Goal: Check status

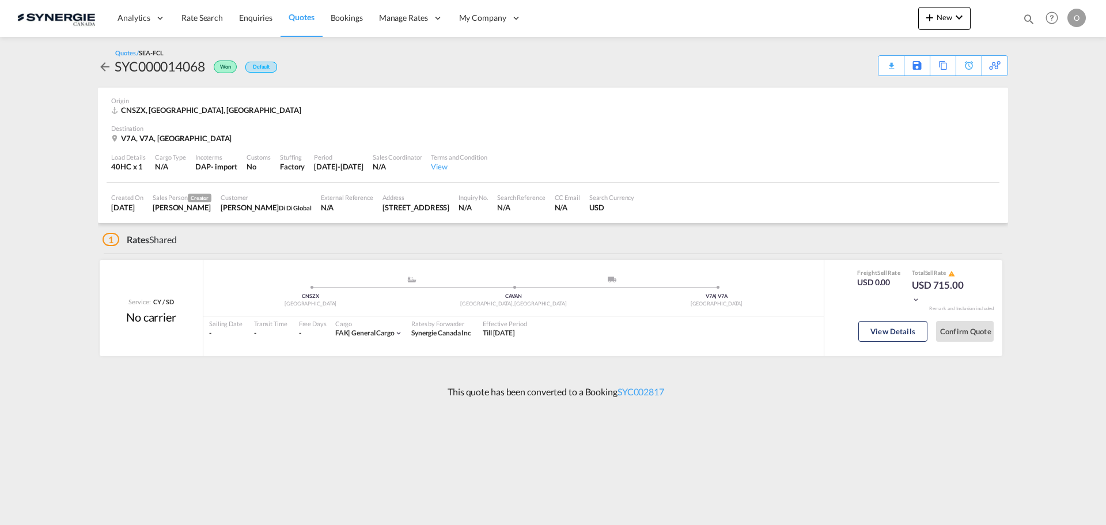
click at [1025, 17] on md-icon "icon-magnify" at bounding box center [1029, 19] width 13 height 13
click at [838, 25] on select "Bookings Quotes Enquiries" at bounding box center [845, 19] width 55 height 21
select select "Quotes"
click at [818, 9] on select "Bookings Quotes Enquiries" at bounding box center [845, 19] width 55 height 21
click at [882, 18] on input at bounding box center [942, 19] width 143 height 20
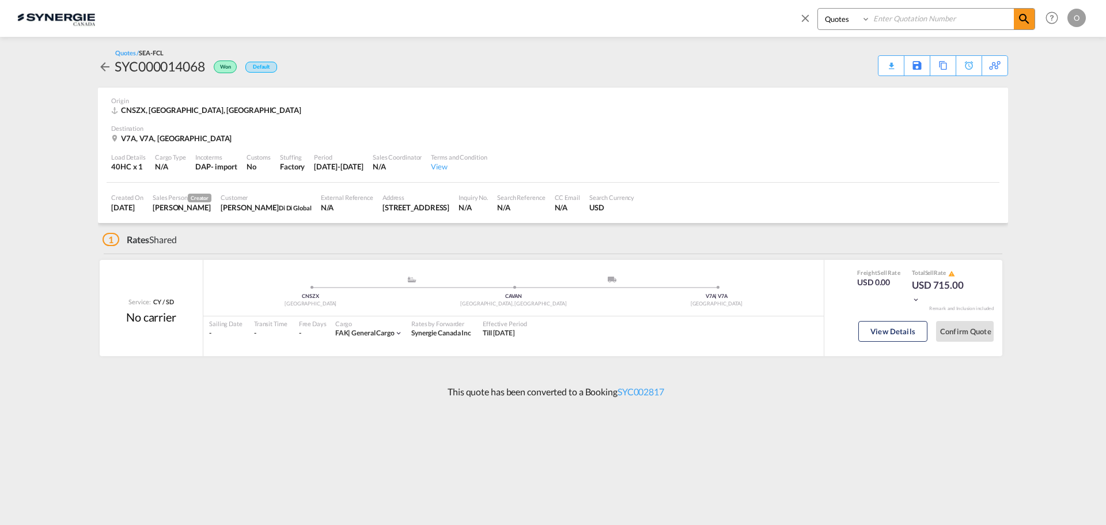
paste input "SYC000013533"
type input "SYC000013533"
click at [1020, 17] on md-icon "icon-magnify" at bounding box center [1024, 19] width 14 height 14
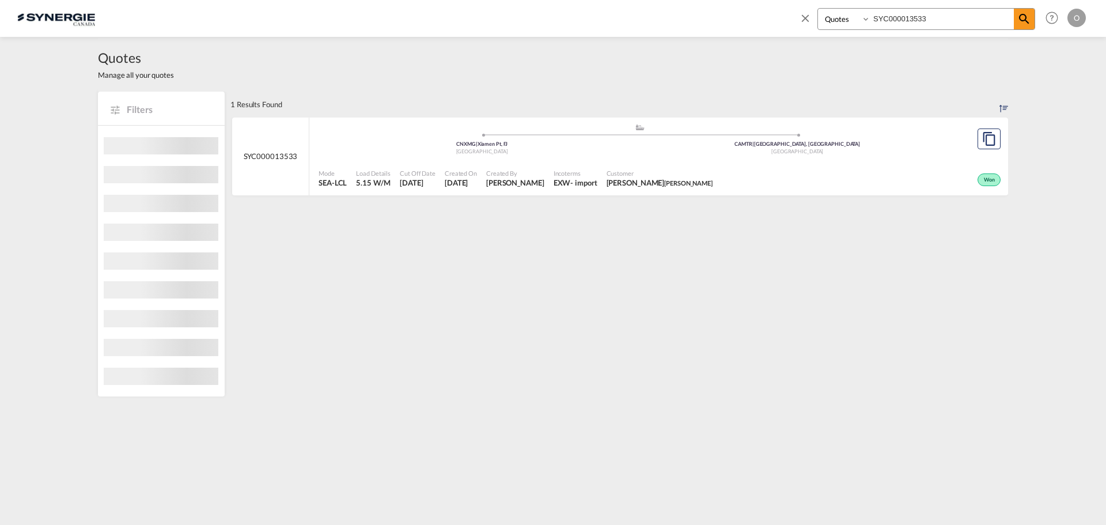
click at [426, 179] on span "[DATE]" at bounding box center [418, 182] width 36 height 10
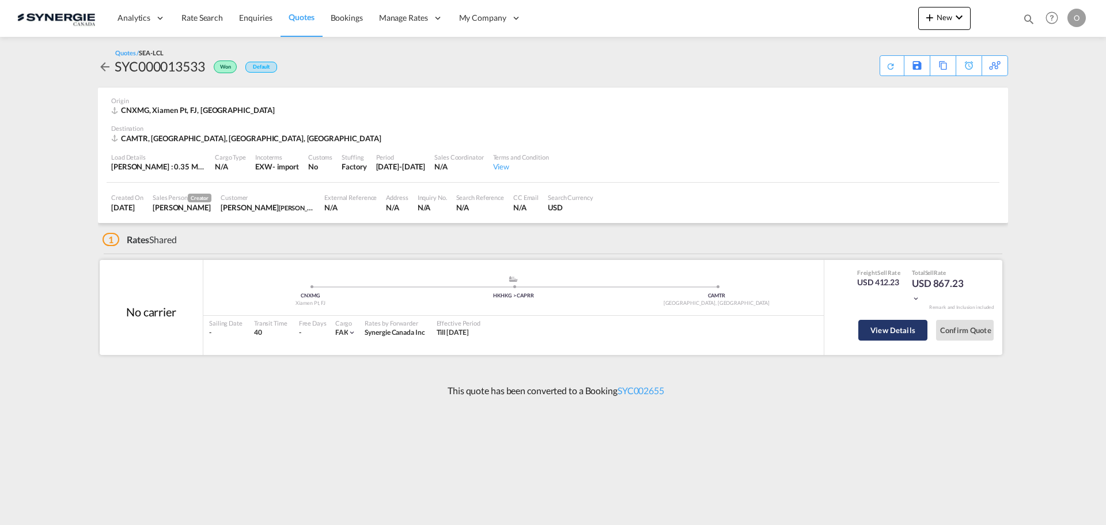
click at [898, 327] on button "View Details" at bounding box center [892, 330] width 69 height 21
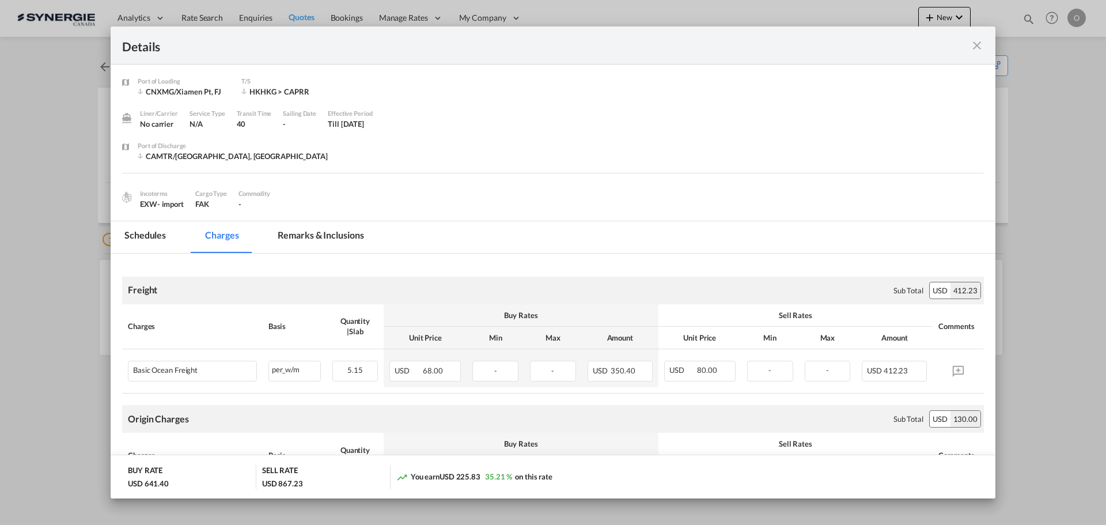
click at [300, 233] on md-tab-item "Remarks & Inclusions" at bounding box center [320, 237] width 113 height 32
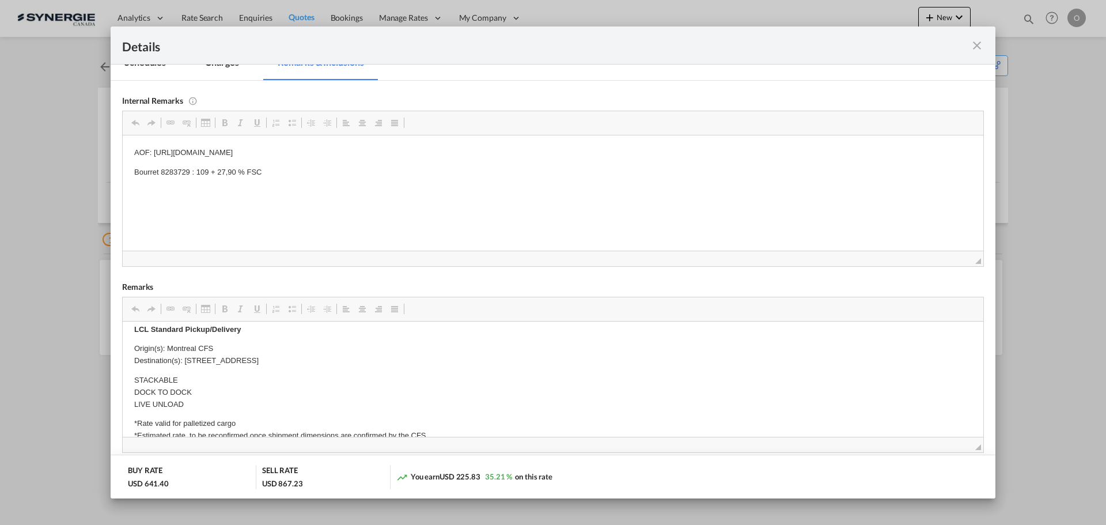
scroll to position [288, 0]
drag, startPoint x: 347, startPoint y: 359, endPoint x: 229, endPoint y: 355, distance: 118.2
drag, startPoint x: 184, startPoint y: 358, endPoint x: 348, endPoint y: 358, distance: 163.6
click at [348, 358] on p "Origin(s): Montreal CFS Destination(s): 550 Godin Ave, Québec City, Quebec G1M …" at bounding box center [553, 354] width 838 height 24
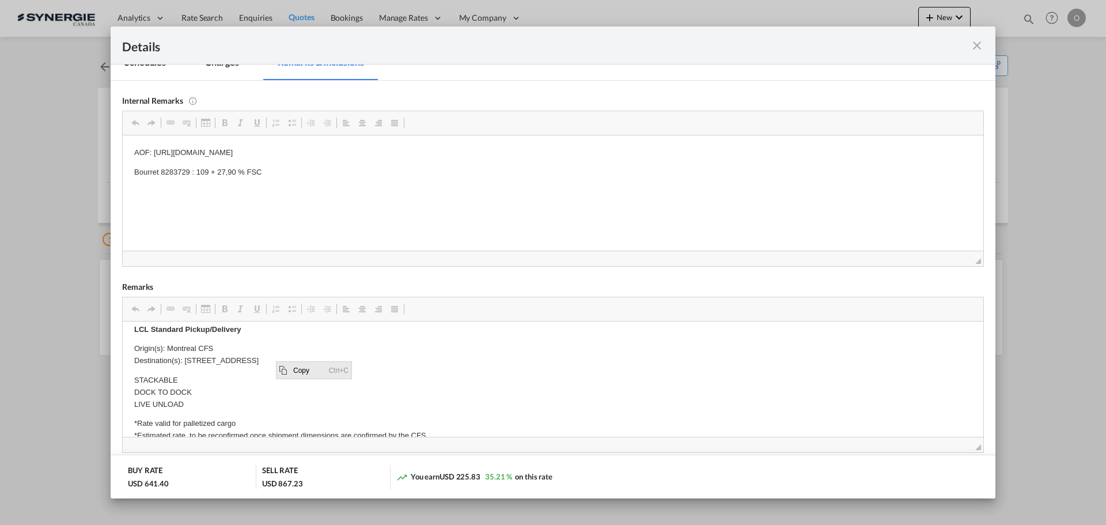
click at [301, 370] on span "Copy" at bounding box center [308, 369] width 36 height 17
copy p "550 Godin Ave, Québec City, Quebec G1M 2K2"
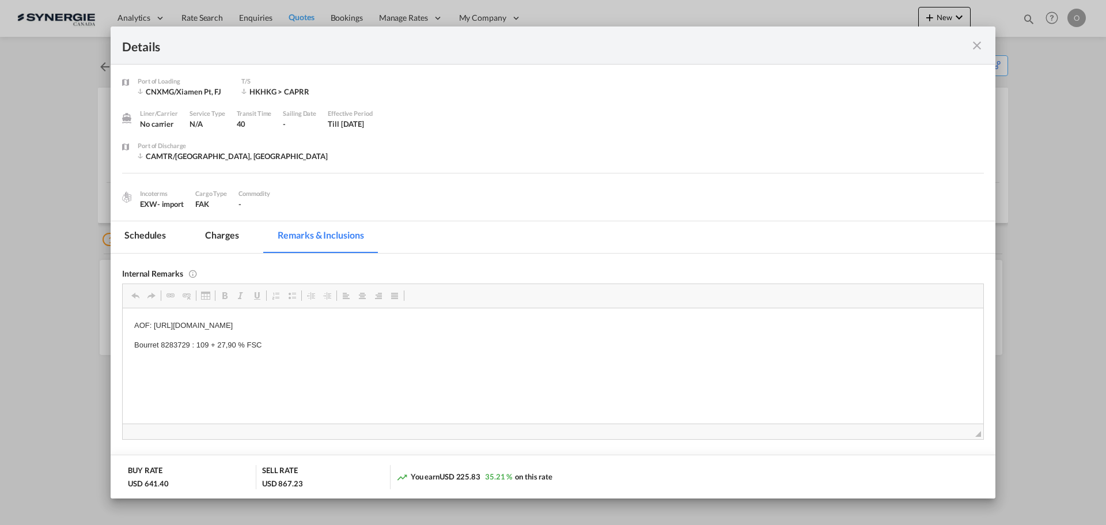
scroll to position [111, 0]
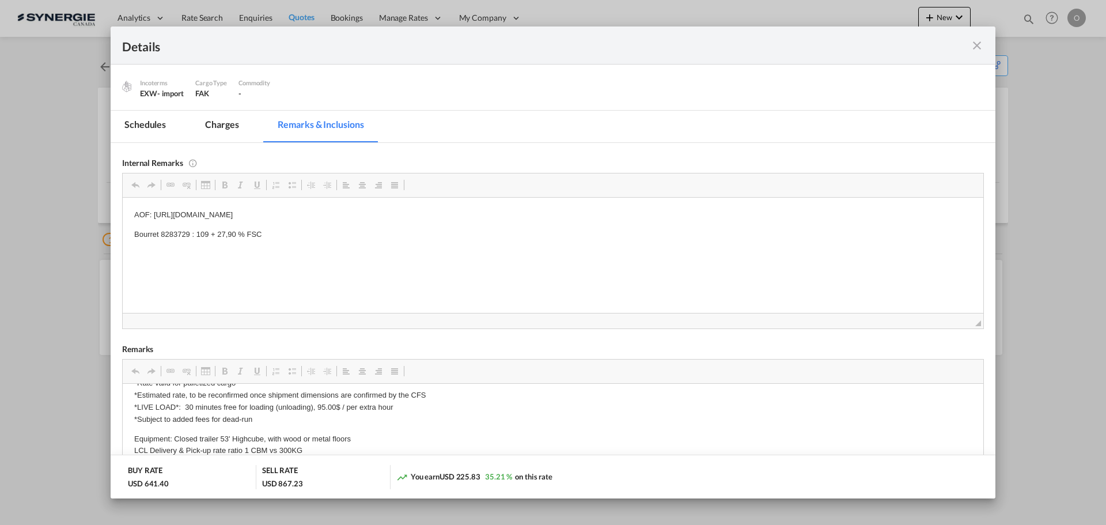
click at [224, 126] on md-tab-item "Charges" at bounding box center [221, 127] width 61 height 32
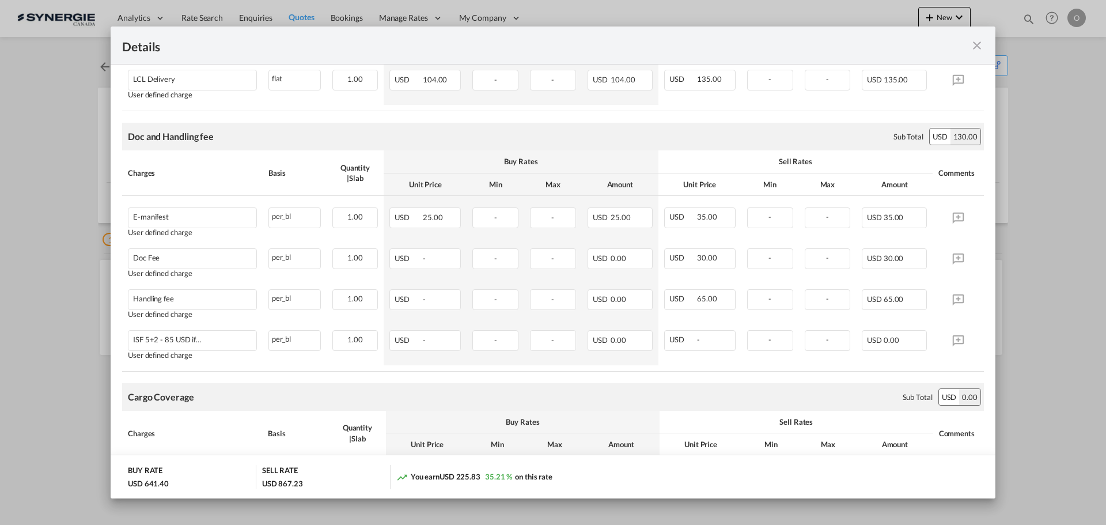
scroll to position [629, 0]
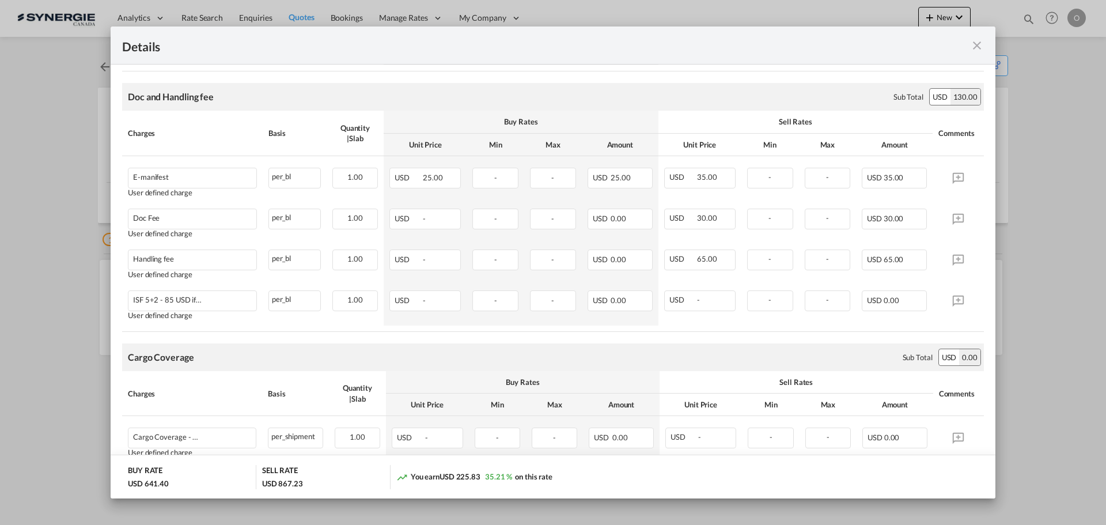
click at [978, 48] on md-icon "icon-close fg-AAA8AD m-0 cursor" at bounding box center [977, 46] width 14 height 14
